Goal: Transaction & Acquisition: Purchase product/service

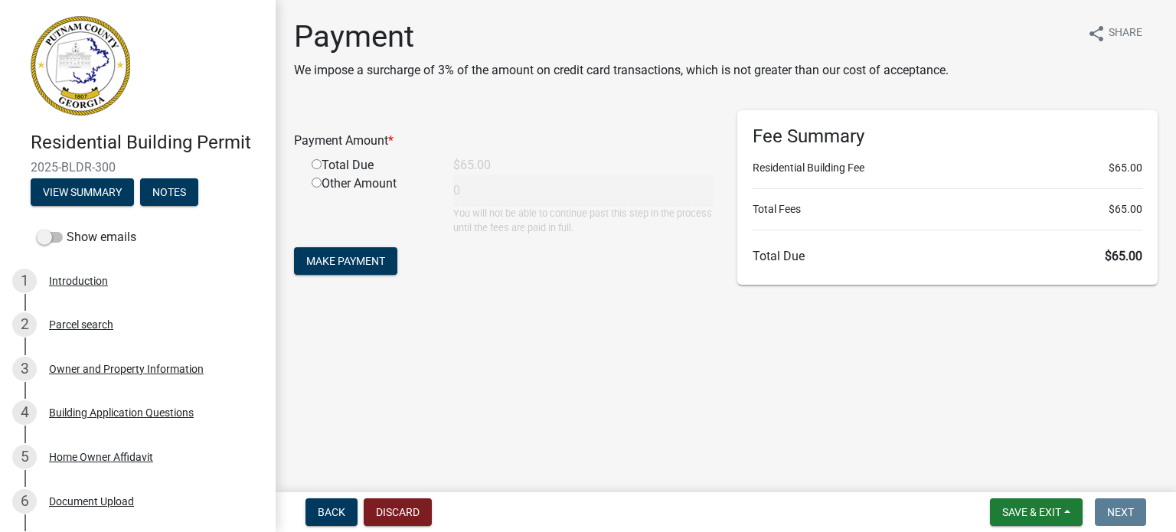
click at [317, 161] on input "radio" at bounding box center [317, 164] width 10 height 10
radio input "true"
type input "65"
click at [371, 256] on span "Make Payment" at bounding box center [345, 261] width 79 height 12
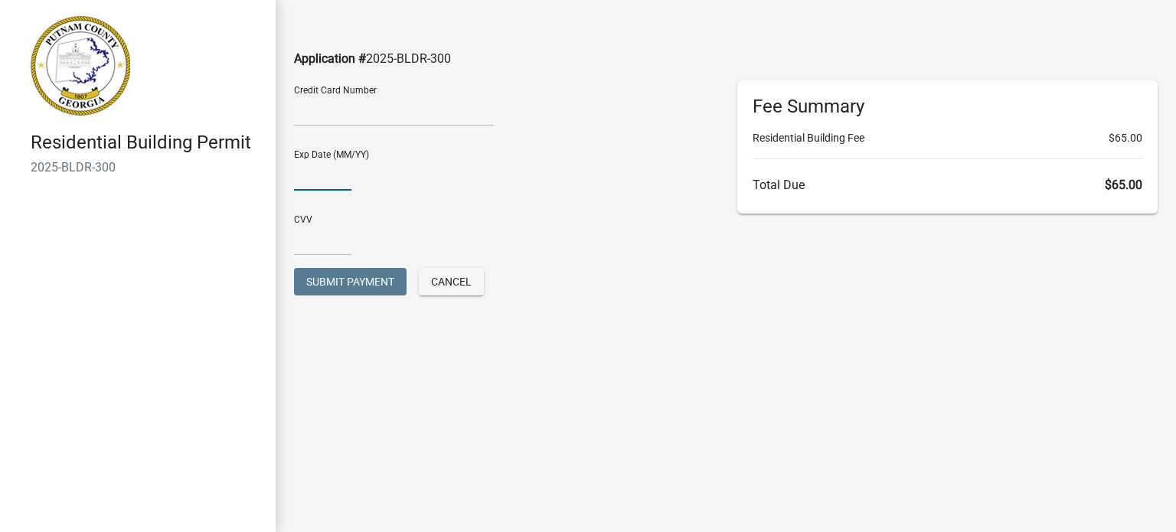
type input "04/28"
click at [305, 242] on input "text" at bounding box center [322, 239] width 57 height 31
type input "265"
click at [603, 299] on div "Submit Payment Cancel" at bounding box center [504, 290] width 443 height 44
click at [352, 276] on span "Submit Payment" at bounding box center [350, 282] width 88 height 12
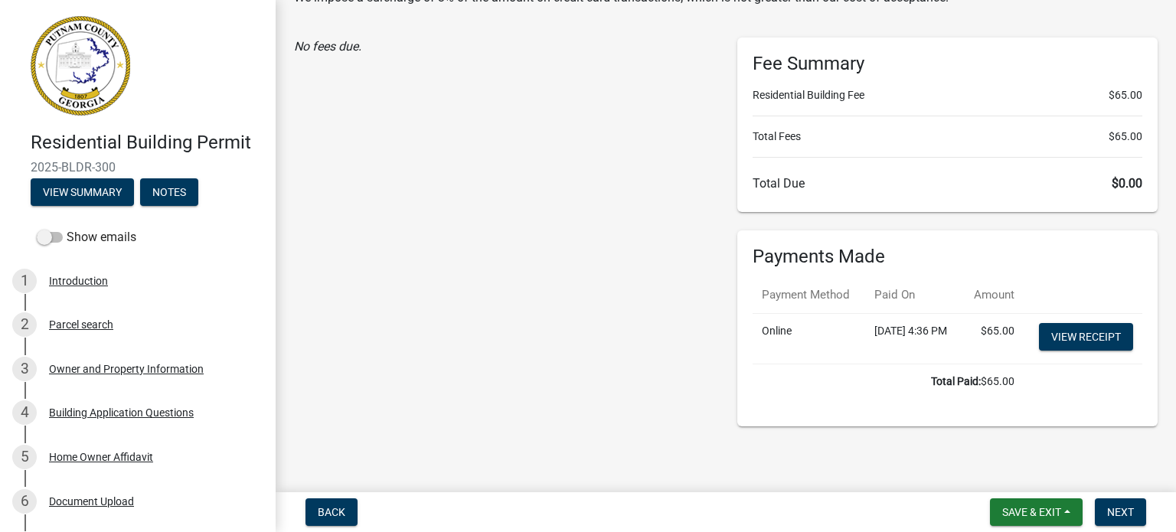
scroll to position [105, 0]
click at [1123, 506] on span "Next" at bounding box center [1120, 512] width 27 height 12
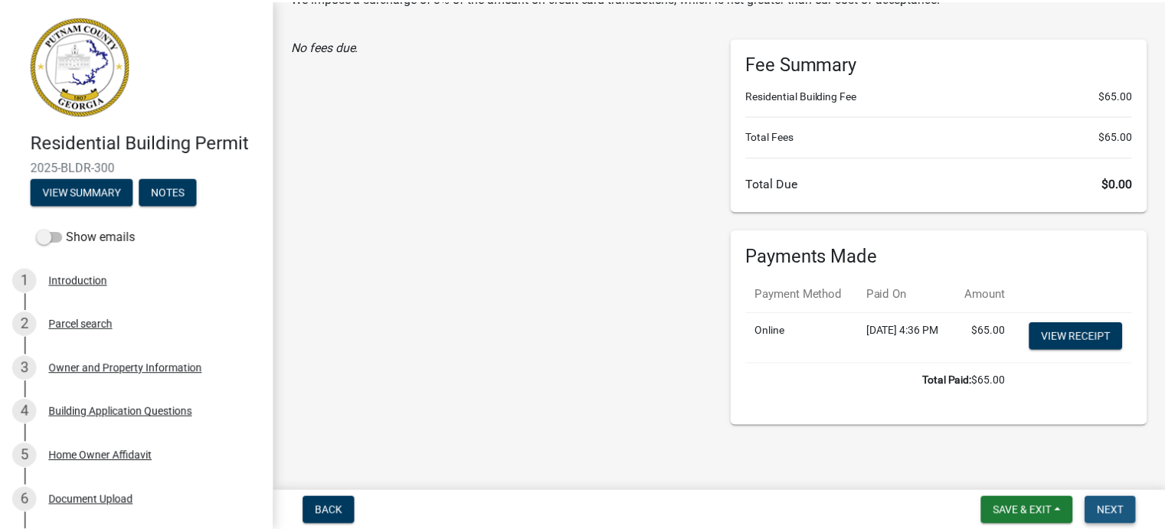
scroll to position [0, 0]
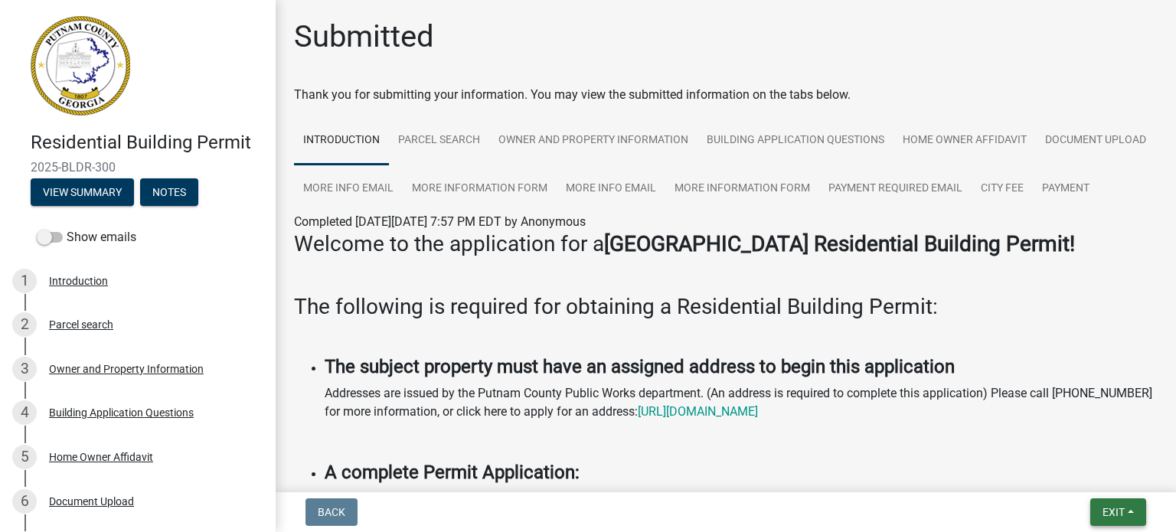
click at [1109, 507] on span "Exit" at bounding box center [1114, 512] width 22 height 12
click at [1081, 468] on button "Save & Exit" at bounding box center [1086, 472] width 123 height 37
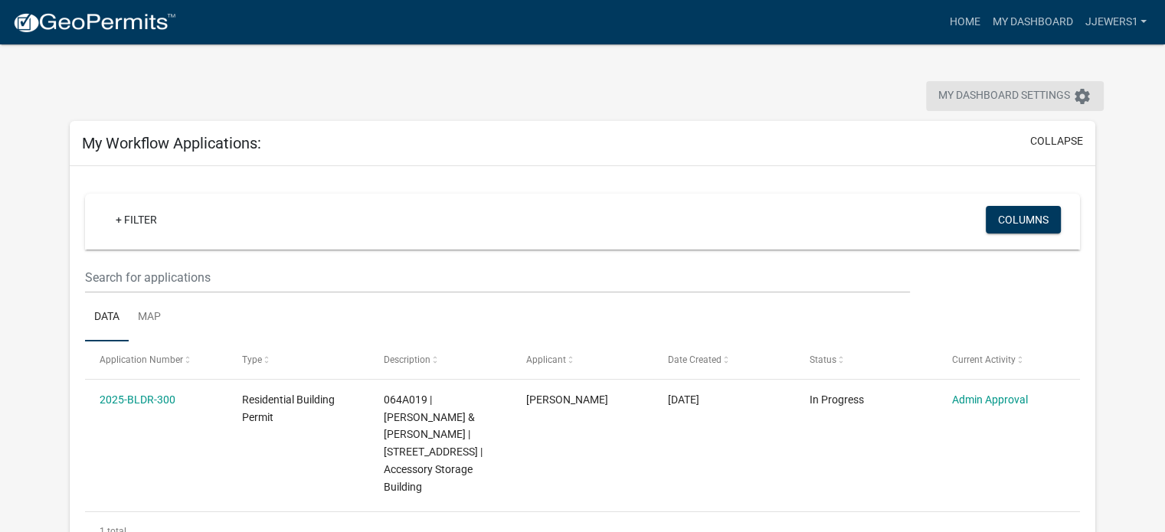
click at [1083, 95] on icon "settings" at bounding box center [1082, 96] width 18 height 18
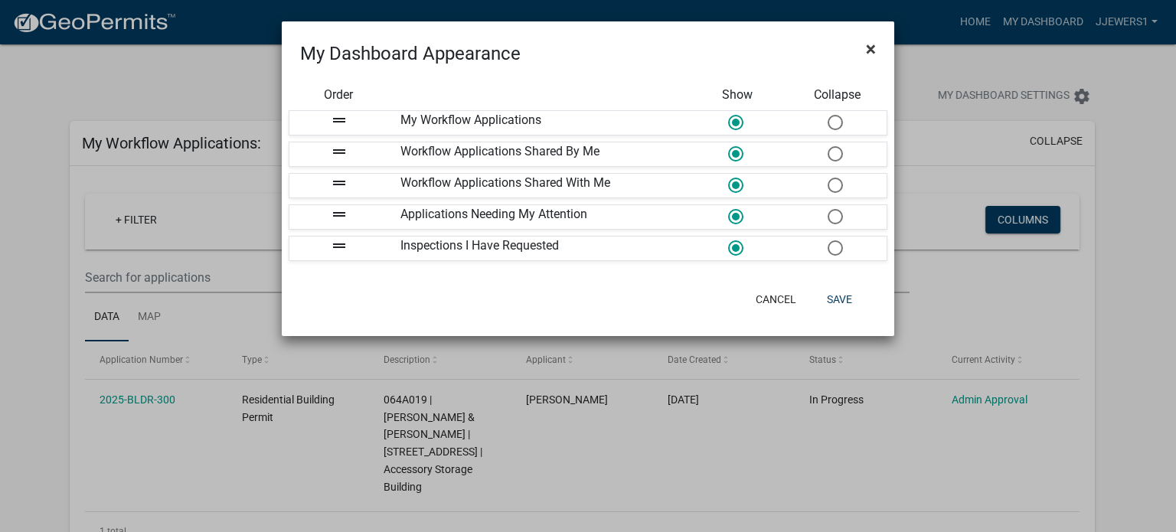
click at [876, 49] on button "×" at bounding box center [871, 49] width 34 height 43
